Goal: Information Seeking & Learning: Learn about a topic

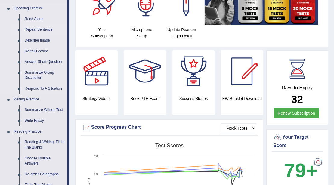
scroll to position [60, 0]
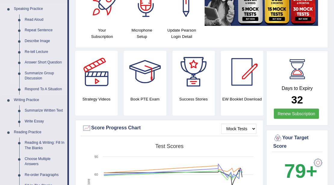
click at [20, 76] on li "Summarize Group Discussion" at bounding box center [39, 76] width 56 height 16
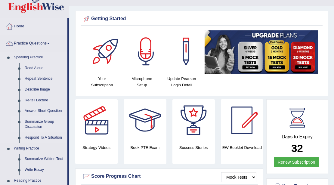
scroll to position [0, 0]
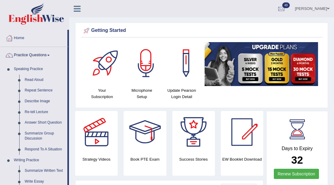
click at [11, 39] on div at bounding box center [9, 38] width 9 height 9
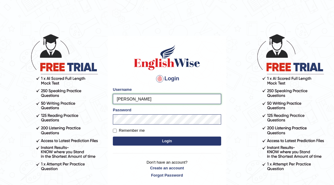
click at [133, 100] on input "Rebecca" at bounding box center [167, 99] width 108 height 10
type input "R"
type input "Sadique"
click at [165, 139] on button "Login" at bounding box center [167, 141] width 108 height 9
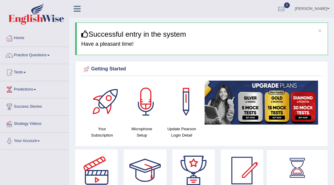
click at [50, 55] on span at bounding box center [48, 55] width 2 height 1
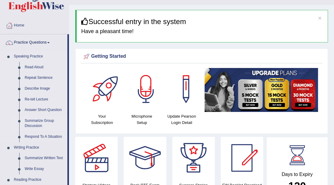
scroll to position [20, 0]
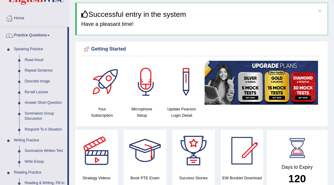
click at [22, 130] on li "Respond To A Situation" at bounding box center [39, 129] width 56 height 11
click at [28, 130] on link "Respond To A Situation" at bounding box center [44, 129] width 45 height 11
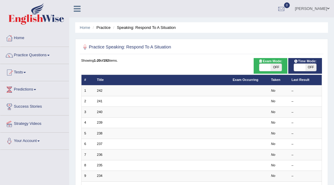
click at [311, 65] on span "OFF" at bounding box center [310, 67] width 11 height 7
checkbox input "true"
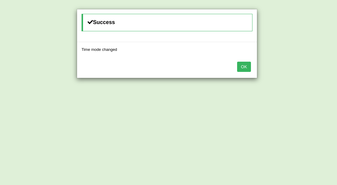
click at [246, 66] on button "OK" at bounding box center [244, 67] width 14 height 10
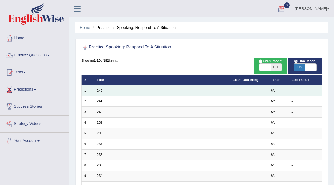
click at [90, 90] on td "1" at bounding box center [87, 90] width 13 height 11
click at [102, 91] on td "242" at bounding box center [162, 90] width 136 height 11
click at [100, 90] on link "242" at bounding box center [99, 91] width 5 height 4
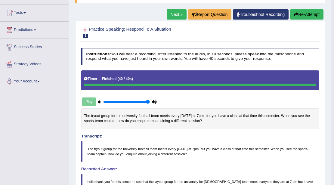
scroll to position [38, 0]
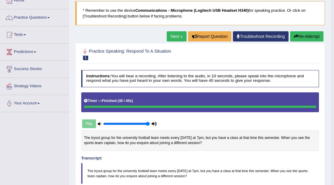
click at [310, 36] on button "Re-Attempt" at bounding box center [306, 36] width 33 height 10
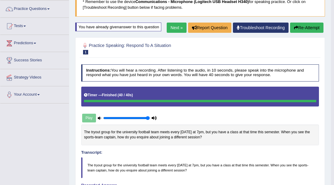
scroll to position [1, 0]
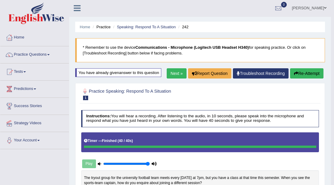
click at [311, 71] on button "Re-Attempt" at bounding box center [306, 73] width 33 height 10
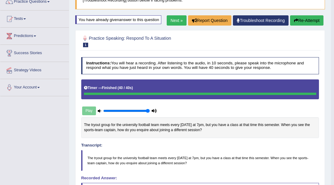
scroll to position [61, 0]
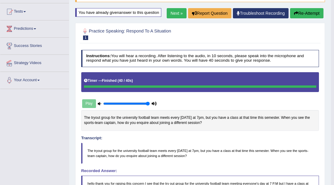
click at [305, 14] on button "Re-Attempt" at bounding box center [306, 13] width 33 height 10
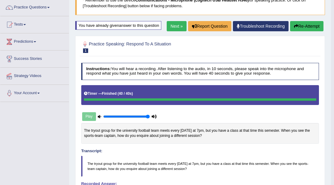
scroll to position [45, 0]
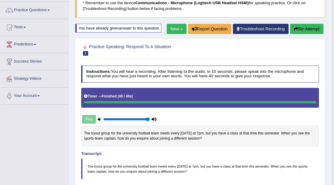
click at [303, 27] on button "Re-Attempt" at bounding box center [306, 29] width 33 height 10
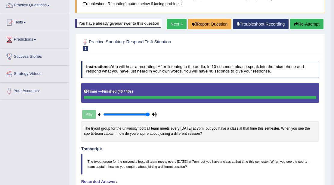
scroll to position [70, 0]
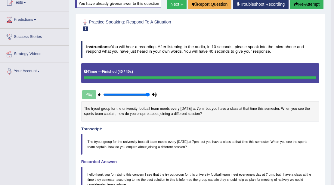
click at [300, 2] on button "Re-Attempt" at bounding box center [306, 4] width 33 height 10
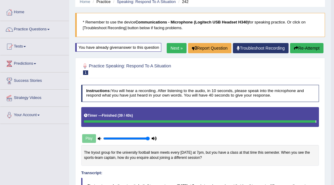
scroll to position [26, 0]
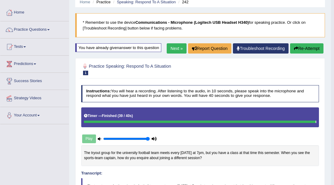
click at [301, 48] on button "Re-Attempt" at bounding box center [306, 48] width 33 height 10
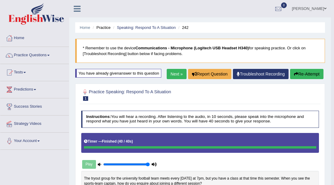
click at [50, 55] on span at bounding box center [48, 55] width 2 height 1
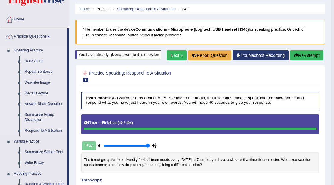
scroll to position [20, 0]
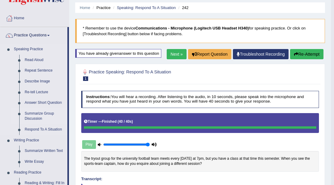
click at [23, 113] on link "Summarize Group Discussion" at bounding box center [44, 116] width 45 height 16
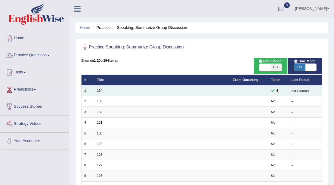
click at [107, 91] on td "134" at bounding box center [162, 90] width 136 height 11
click at [106, 90] on td "134" at bounding box center [162, 90] width 136 height 11
click at [98, 92] on link "134" at bounding box center [99, 91] width 5 height 4
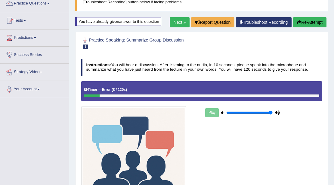
scroll to position [50, 0]
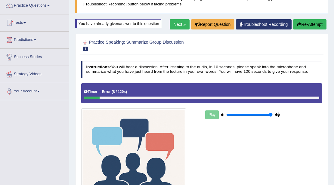
click at [309, 28] on button "Re-Attempt" at bounding box center [309, 24] width 33 height 10
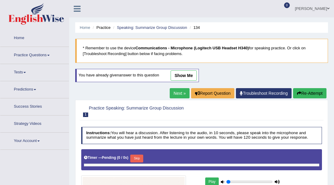
type input "1"
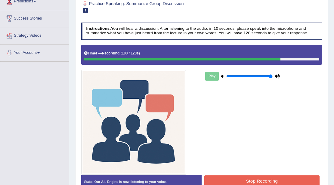
scroll to position [91, 0]
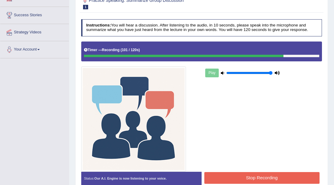
click at [256, 175] on button "Stop Recording" at bounding box center [261, 178] width 115 height 12
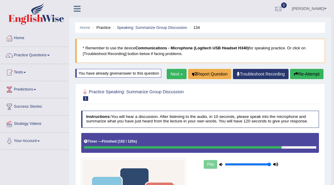
scroll to position [0, 0]
click at [50, 56] on link "Practice Questions" at bounding box center [34, 54] width 69 height 15
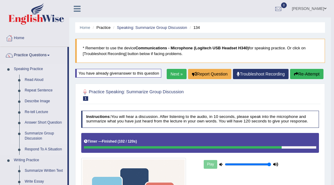
click at [34, 134] on link "Summarize Group Discussion" at bounding box center [44, 136] width 45 height 16
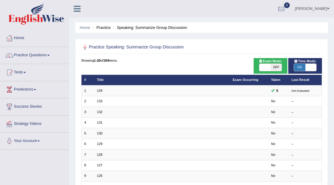
click at [274, 66] on span "OFF" at bounding box center [275, 67] width 11 height 7
checkbox input "true"
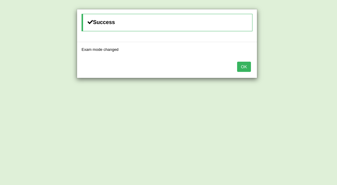
click at [243, 66] on button "OK" at bounding box center [244, 67] width 14 height 10
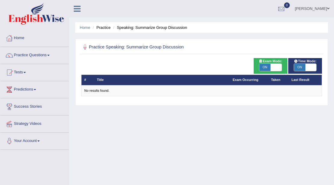
click at [298, 79] on th "Last Result" at bounding box center [304, 80] width 33 height 11
click at [295, 82] on th "Last Result" at bounding box center [304, 80] width 33 height 11
click at [292, 82] on th "Last Result" at bounding box center [304, 80] width 33 height 11
click at [274, 81] on th "Taken" at bounding box center [278, 80] width 20 height 11
click at [109, 49] on h2 "Practice Speaking: Summarize Group Discussion" at bounding box center [155, 47] width 149 height 8
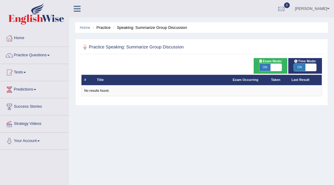
click at [87, 48] on div at bounding box center [85, 47] width 8 height 8
click at [86, 48] on div at bounding box center [85, 47] width 8 height 8
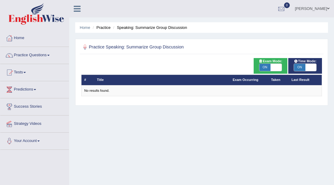
click at [86, 48] on div at bounding box center [85, 47] width 8 height 8
click at [98, 47] on h2 "Practice Speaking: Summarize Group Discussion" at bounding box center [155, 47] width 149 height 8
click at [91, 47] on h2 "Practice Speaking: Summarize Group Discussion" at bounding box center [155, 47] width 149 height 8
click at [109, 50] on h2 "Practice Speaking: Summarize Group Discussion" at bounding box center [155, 47] width 149 height 8
click at [108, 29] on li "Practice" at bounding box center [100, 28] width 19 height 6
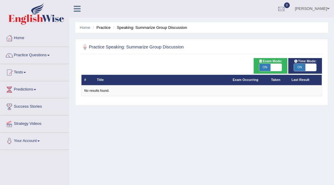
click at [99, 27] on li "Practice" at bounding box center [100, 28] width 19 height 6
click at [84, 47] on div at bounding box center [85, 47] width 8 height 8
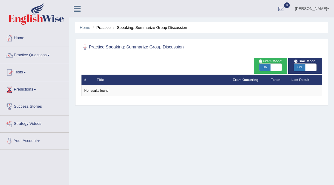
click at [84, 47] on div at bounding box center [85, 47] width 8 height 8
click at [106, 47] on h2 "Practice Speaking: Summarize Group Discussion" at bounding box center [155, 47] width 149 height 8
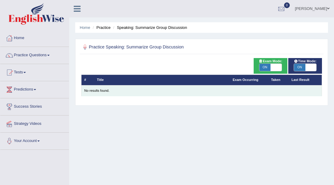
click at [83, 93] on td "No results found." at bounding box center [201, 90] width 241 height 11
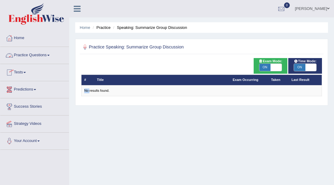
click at [51, 56] on link "Practice Questions" at bounding box center [34, 54] width 69 height 15
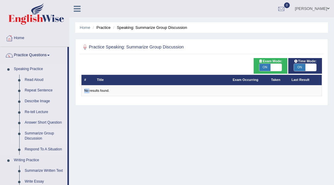
click at [25, 135] on link "Summarize Group Discussion" at bounding box center [44, 136] width 45 height 16
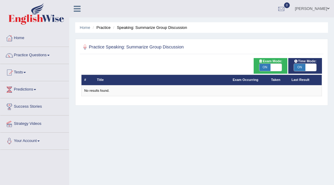
click at [267, 67] on span "ON" at bounding box center [264, 67] width 11 height 7
checkbox input "false"
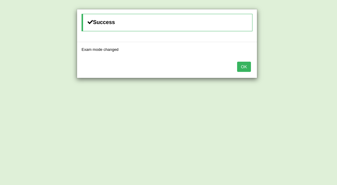
click at [247, 68] on button "OK" at bounding box center [244, 67] width 14 height 10
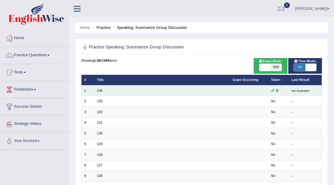
click at [263, 91] on td at bounding box center [249, 90] width 39 height 11
click at [175, 90] on td "134" at bounding box center [162, 90] width 136 height 11
click at [100, 91] on link "134" at bounding box center [99, 91] width 5 height 4
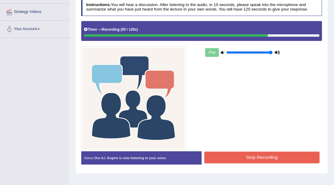
scroll to position [131, 0]
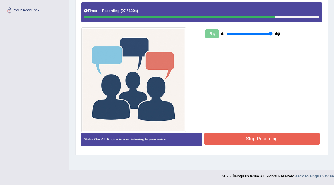
click at [253, 138] on button "Stop Recording" at bounding box center [261, 139] width 115 height 12
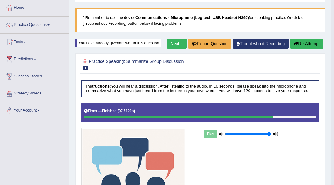
scroll to position [10, 0]
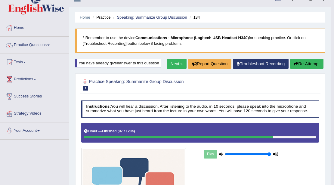
click at [50, 45] on span at bounding box center [48, 45] width 2 height 1
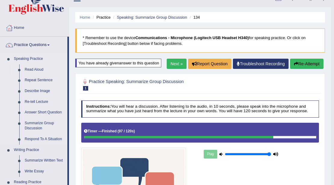
click at [41, 68] on link "Read Aloud" at bounding box center [44, 69] width 45 height 11
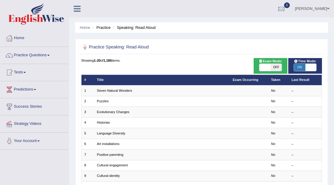
click at [277, 68] on span "OFF" at bounding box center [275, 67] width 11 height 7
checkbox input "true"
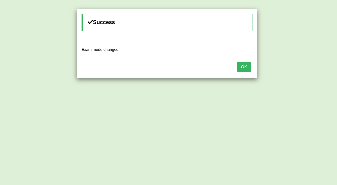
click at [242, 66] on button "OK" at bounding box center [244, 67] width 14 height 10
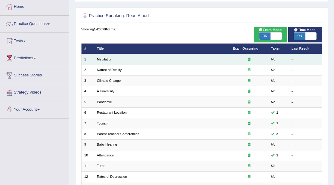
scroll to position [40, 0]
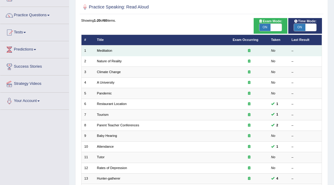
click at [117, 49] on td "Meditation" at bounding box center [162, 50] width 136 height 11
click at [100, 49] on link "Meditation" at bounding box center [104, 51] width 15 height 4
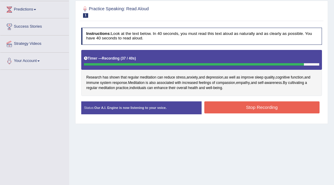
click at [234, 106] on button "Stop Recording" at bounding box center [261, 107] width 115 height 12
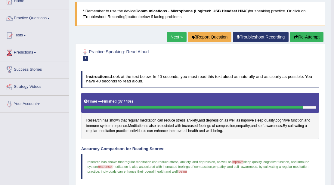
scroll to position [37, 0]
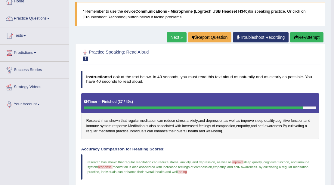
click at [176, 37] on link "Next »" at bounding box center [177, 37] width 20 height 10
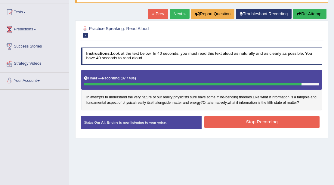
click at [257, 119] on button "Stop Recording" at bounding box center [261, 122] width 115 height 12
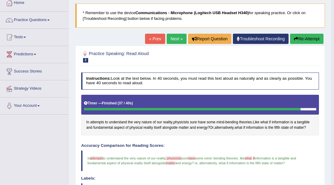
scroll to position [27, 0]
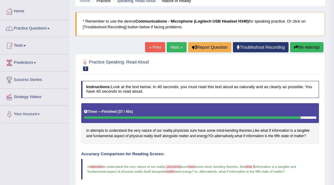
click at [175, 47] on link "Next »" at bounding box center [177, 47] width 20 height 10
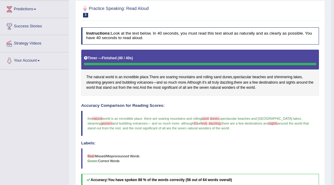
scroll to position [57, 0]
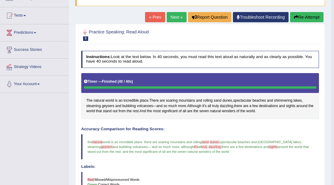
click at [170, 16] on link "Next »" at bounding box center [177, 17] width 20 height 10
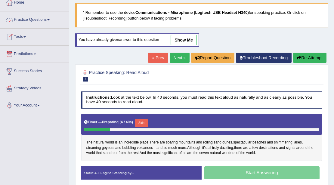
scroll to position [40, 0]
